Goal: Check status: Check status

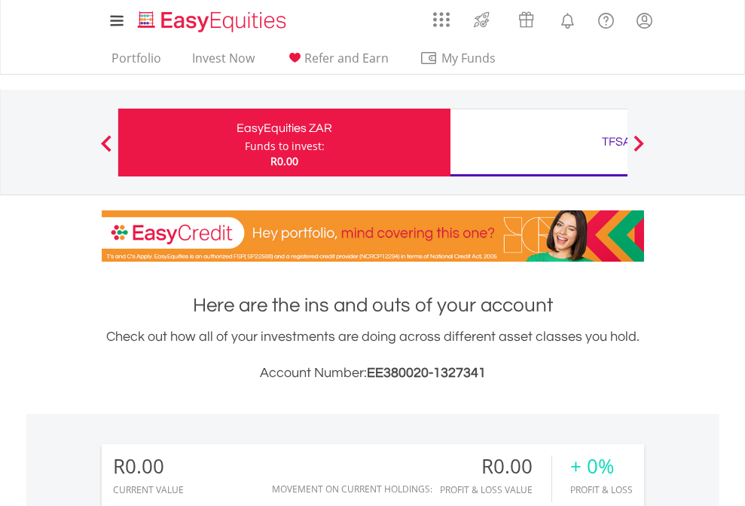
scroll to position [145, 237]
click at [245, 142] on div "Funds to invest:" at bounding box center [285, 146] width 80 height 15
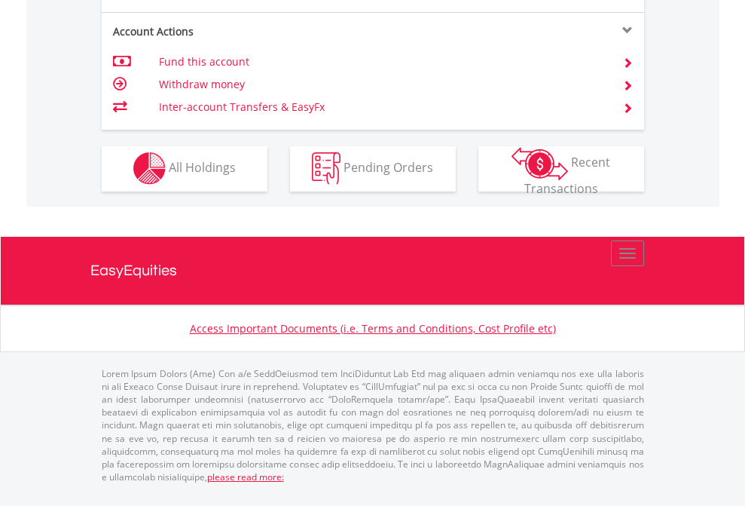
scroll to position [1410, 0]
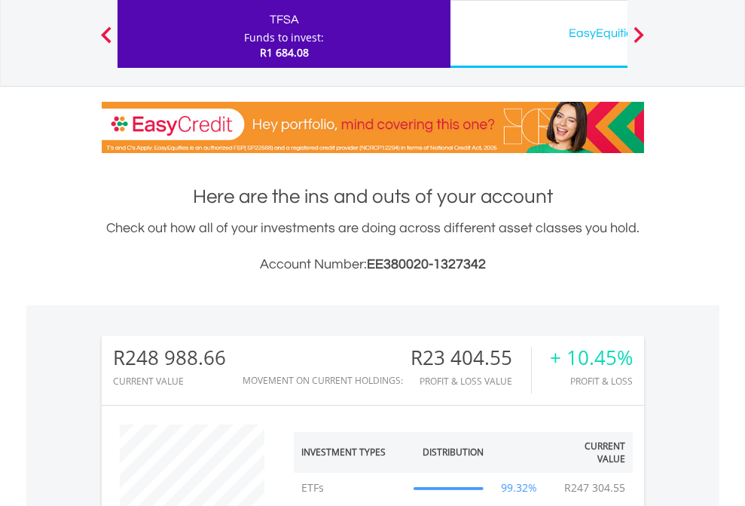
click at [539, 34] on div "EasyEquities USD" at bounding box center [617, 33] width 314 height 21
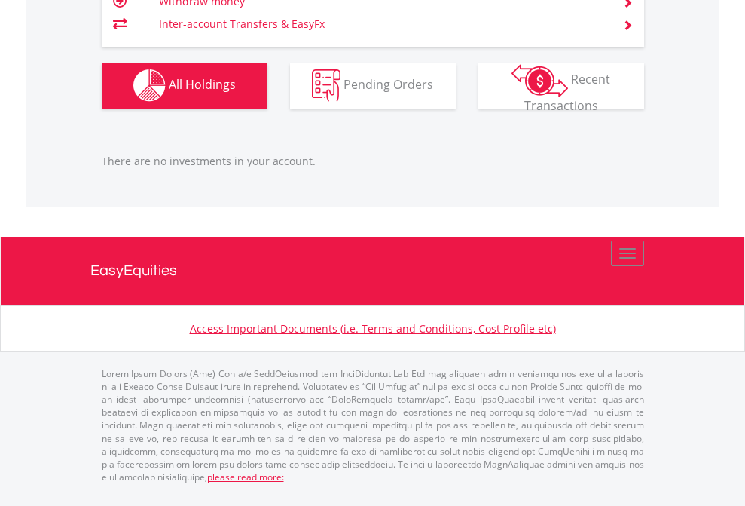
scroll to position [145, 237]
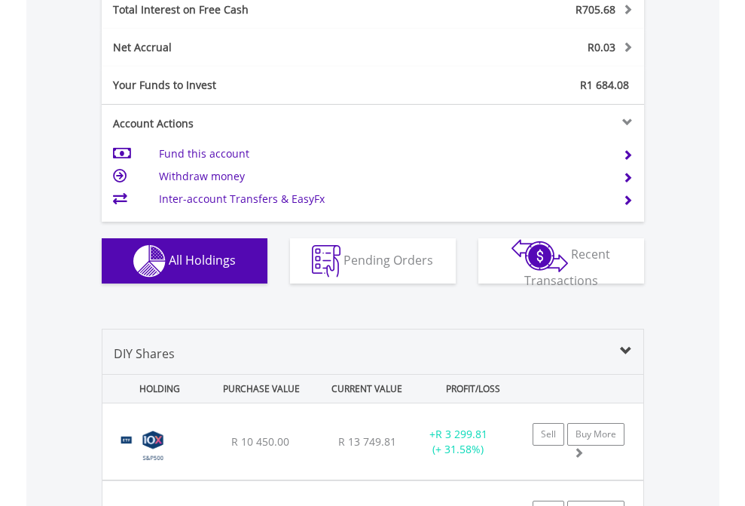
scroll to position [1737, 0]
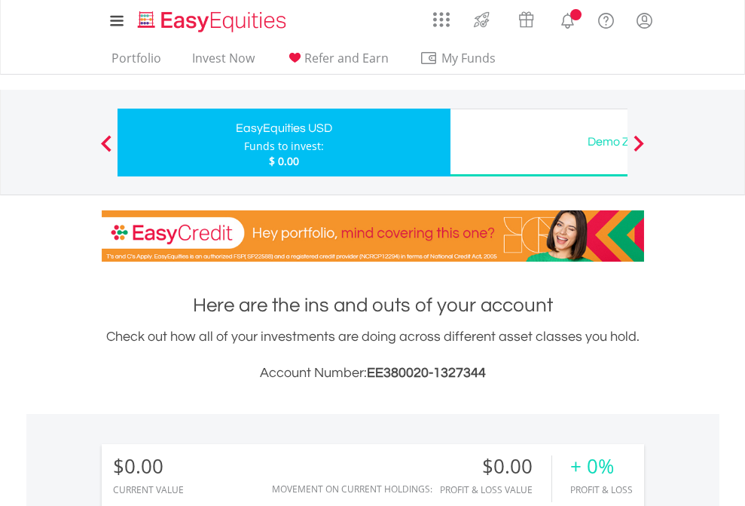
scroll to position [1120, 0]
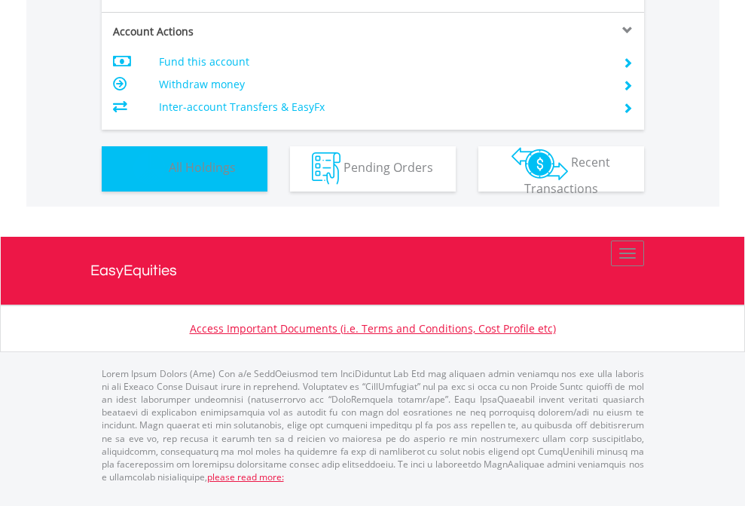
click at [169, 176] on span "All Holdings" at bounding box center [202, 167] width 67 height 17
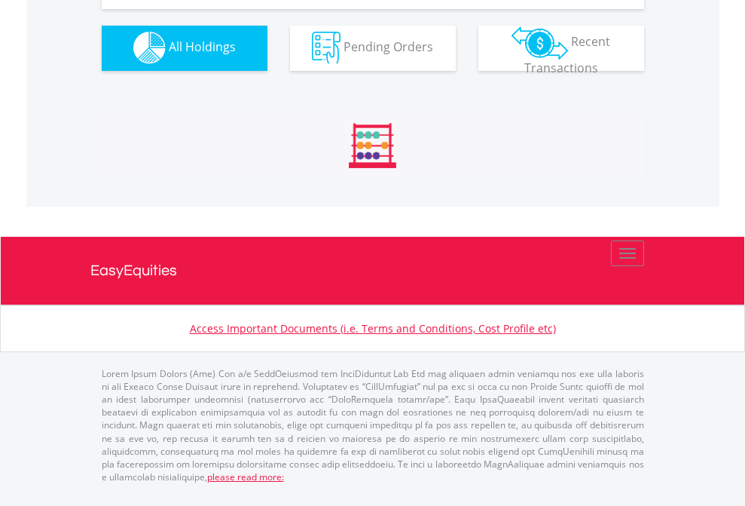
scroll to position [1492, 0]
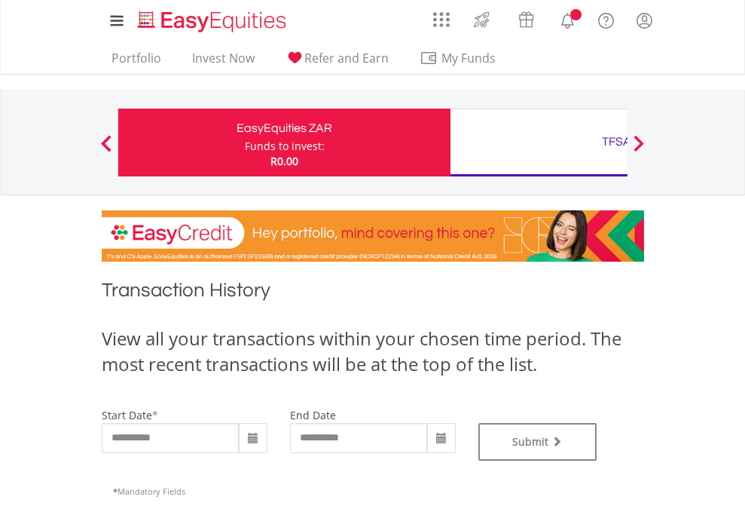
type input "**********"
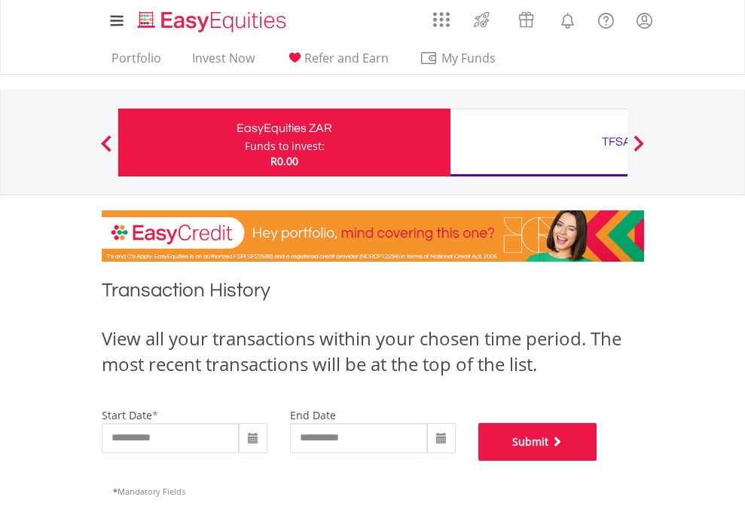
click at [598, 461] on button "Submit" at bounding box center [538, 442] width 119 height 38
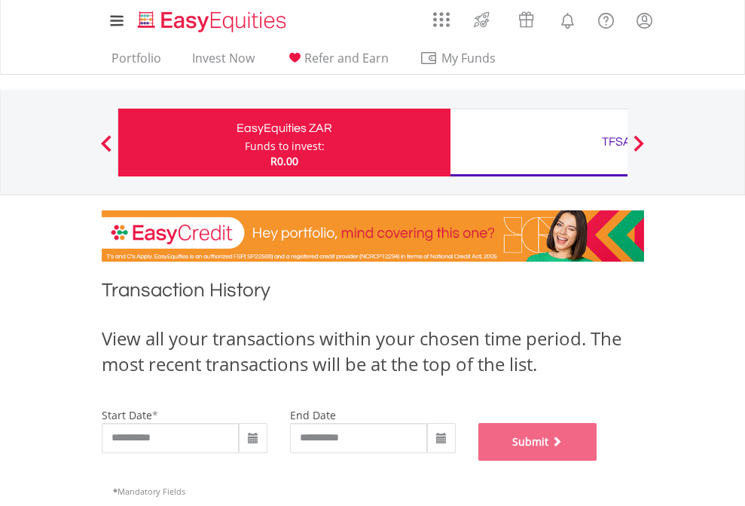
scroll to position [611, 0]
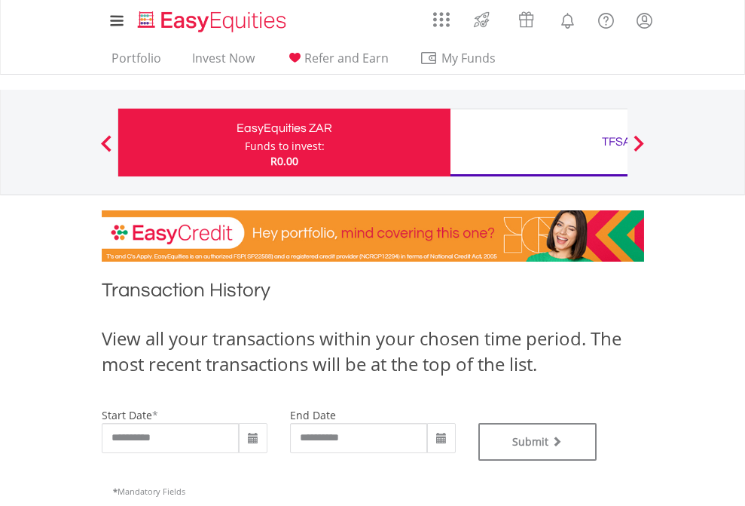
click at [539, 142] on div "TFSA" at bounding box center [617, 141] width 314 height 21
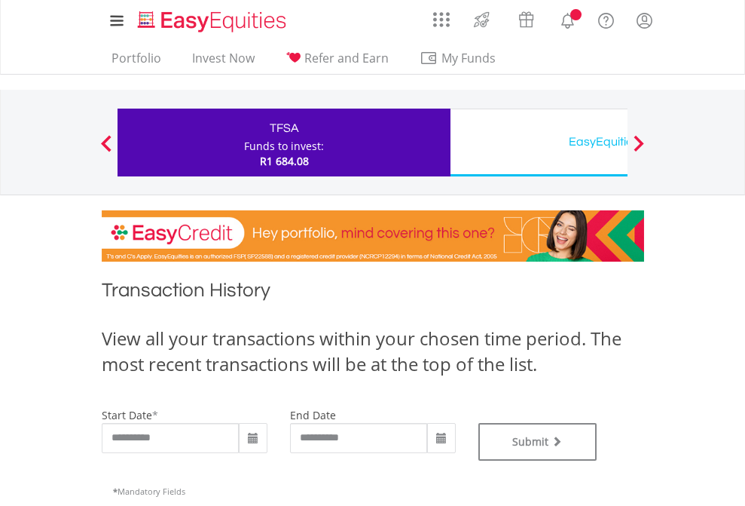
type input "**********"
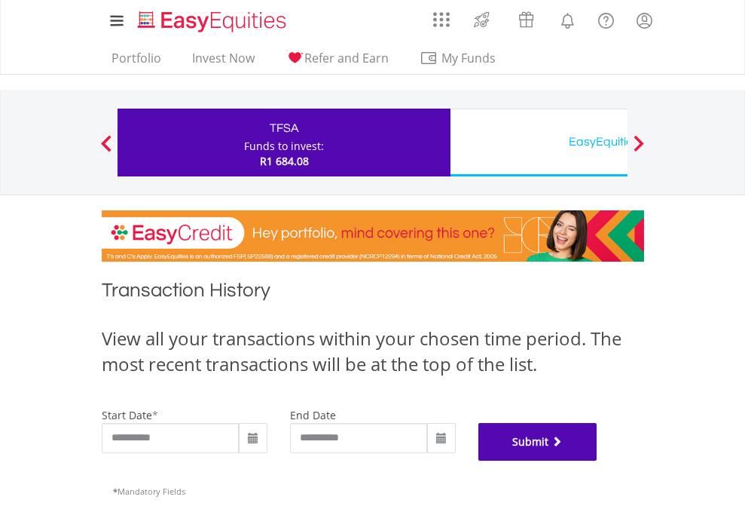
click at [598, 461] on button "Submit" at bounding box center [538, 442] width 119 height 38
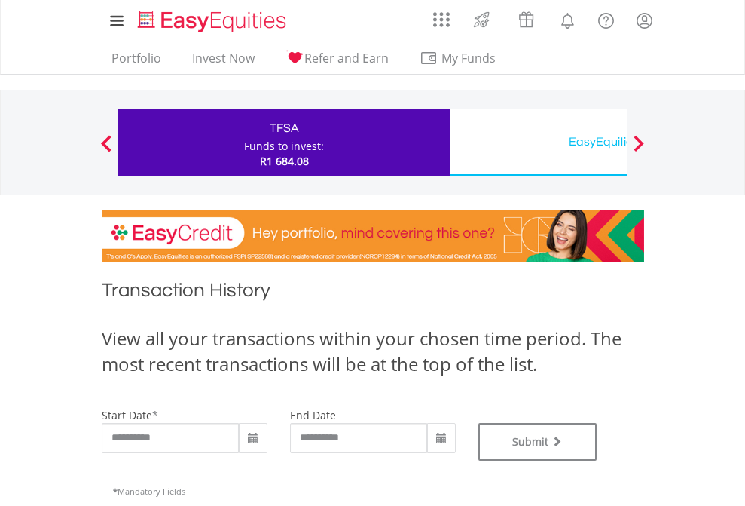
click at [539, 142] on div "EasyEquities USD" at bounding box center [617, 141] width 314 height 21
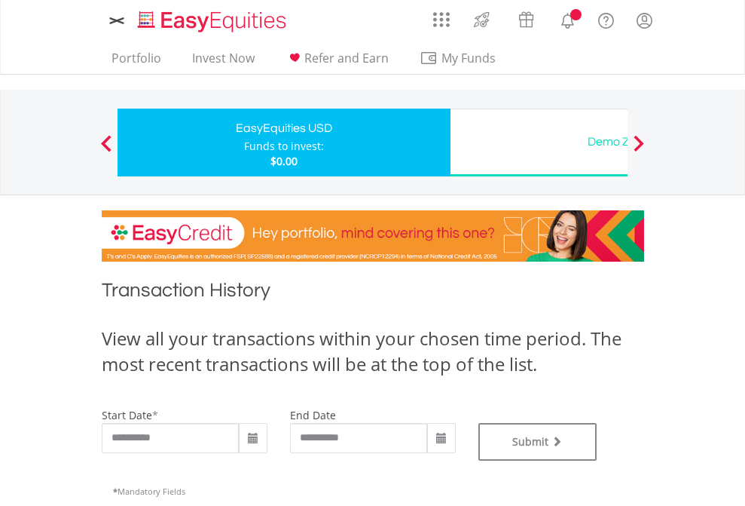
type input "**********"
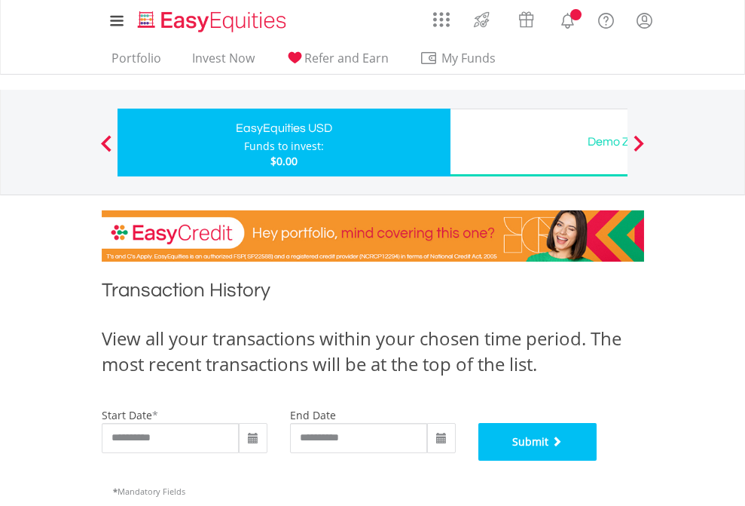
click at [598, 461] on button "Submit" at bounding box center [538, 442] width 119 height 38
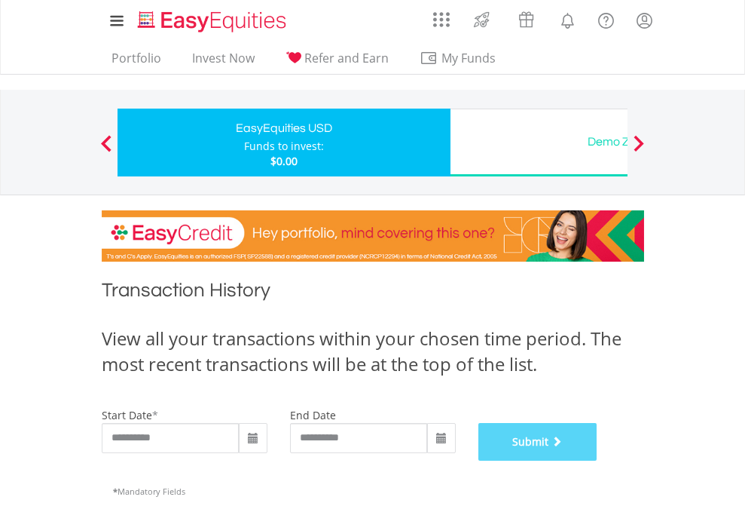
scroll to position [611, 0]
